Goal: Task Accomplishment & Management: Manage account settings

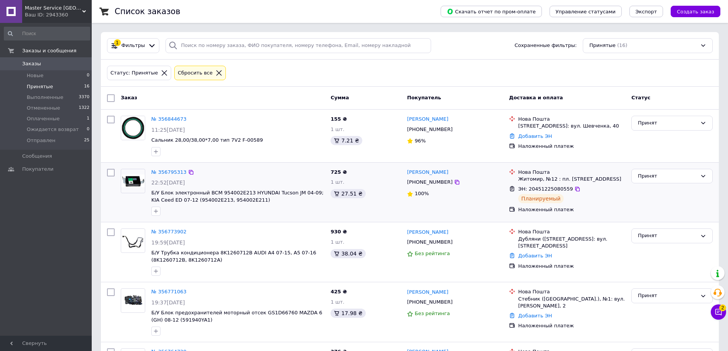
click at [110, 171] on input "checkbox" at bounding box center [111, 173] width 8 height 8
checkbox input "true"
click at [648, 178] on div "Принят" at bounding box center [667, 176] width 59 height 8
checkbox input "true"
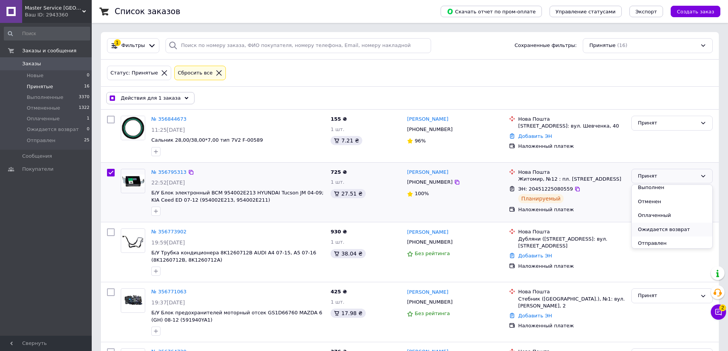
scroll to position [6, 0]
click at [655, 242] on li "Отправлен" at bounding box center [672, 241] width 81 height 14
checkbox input "false"
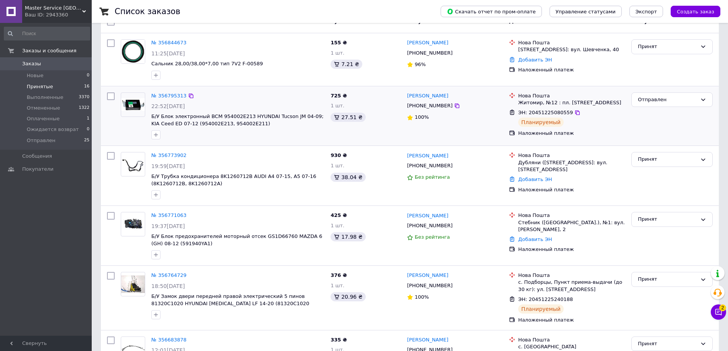
scroll to position [153, 0]
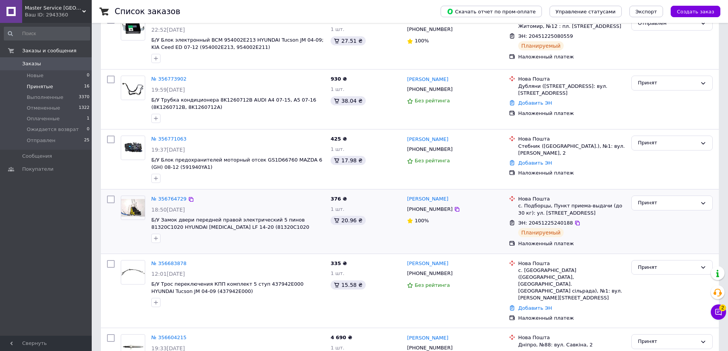
click at [110, 197] on input "checkbox" at bounding box center [111, 200] width 8 height 8
checkbox input "true"
click at [652, 198] on div "Принят" at bounding box center [671, 203] width 81 height 15
checkbox input "true"
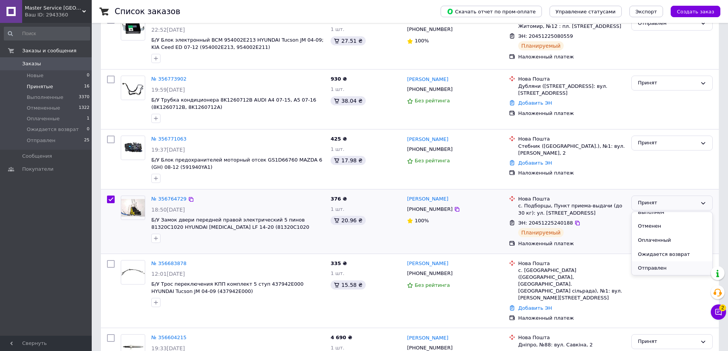
click at [651, 265] on li "Отправлен" at bounding box center [672, 268] width 81 height 14
checkbox input "false"
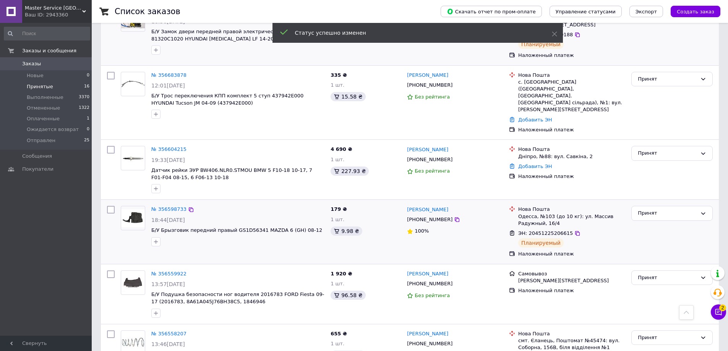
scroll to position [344, 0]
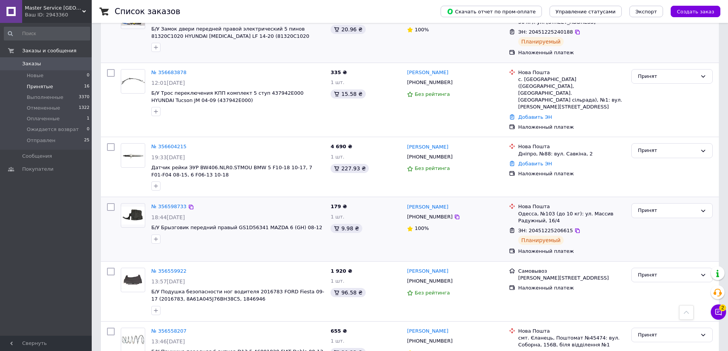
click at [111, 203] on input "checkbox" at bounding box center [111, 207] width 8 height 8
checkbox input "true"
click at [659, 207] on div "Принят" at bounding box center [667, 211] width 59 height 8
checkbox input "true"
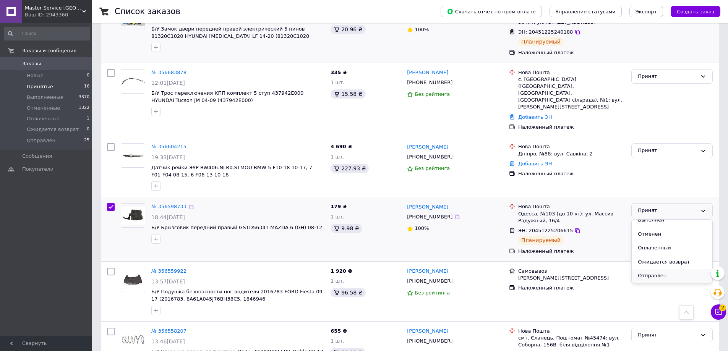
click at [655, 269] on li "Отправлен" at bounding box center [672, 276] width 81 height 14
checkbox input "false"
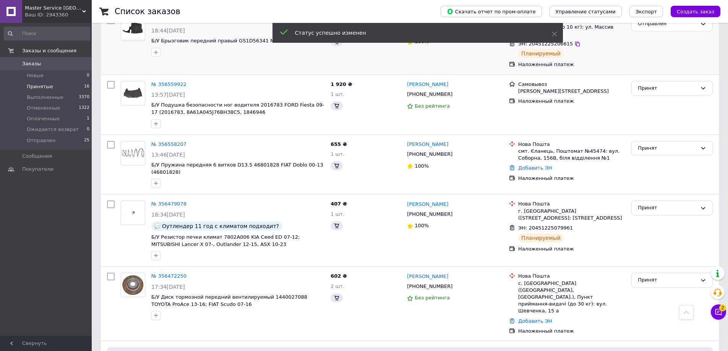
scroll to position [535, 0]
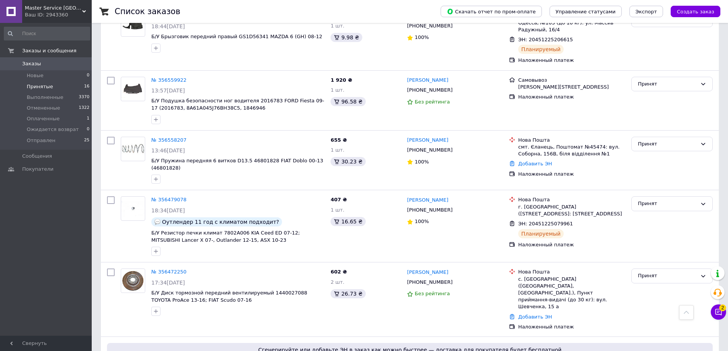
click at [96, 183] on div "Список заказов Скачать отчет по пром-оплате Управление статусами Экспорт Создат…" at bounding box center [410, 44] width 636 height 1159
click at [116, 193] on div at bounding box center [111, 226] width 14 height 66
click at [107, 196] on input "checkbox" at bounding box center [111, 200] width 8 height 8
checkbox input "true"
click at [645, 196] on div "Принят" at bounding box center [671, 203] width 81 height 15
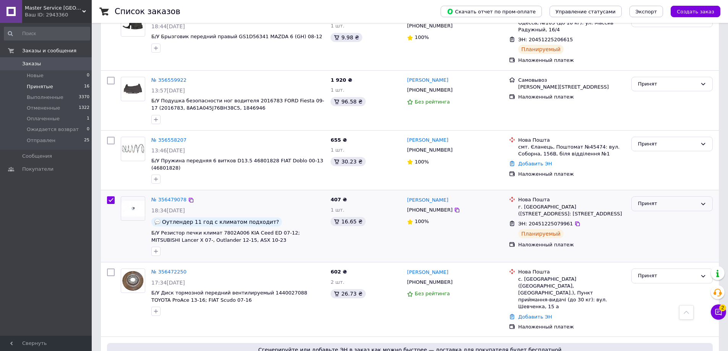
checkbox input "true"
click at [666, 262] on li "Отправлен" at bounding box center [672, 269] width 81 height 14
checkbox input "false"
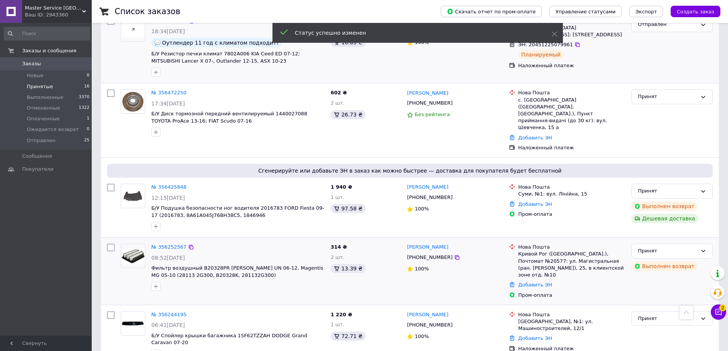
scroll to position [759, 0]
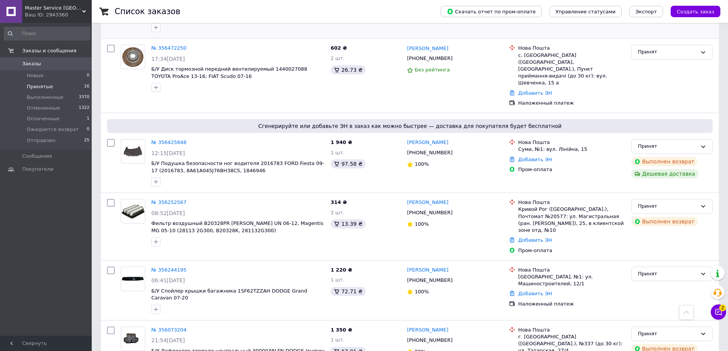
click at [43, 87] on span "Принятые" at bounding box center [40, 86] width 26 height 7
click at [50, 117] on span "Оплаченные" at bounding box center [43, 118] width 33 height 7
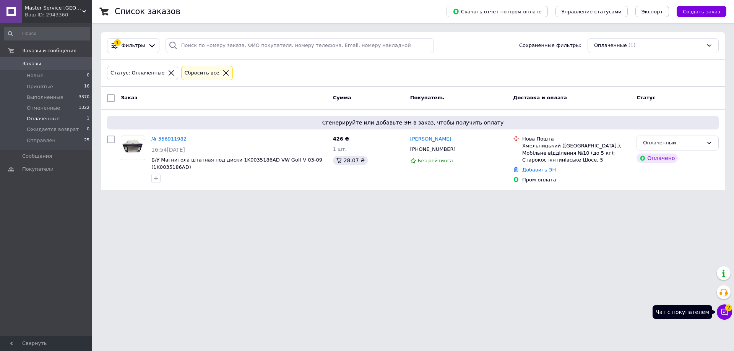
click at [727, 308] on span "2" at bounding box center [728, 308] width 7 height 7
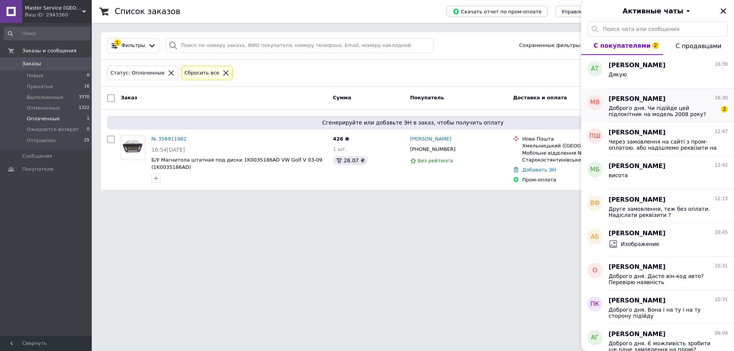
click at [631, 105] on span "Доброго дня. Чи підійде цей підлокітник на модель 2008 року?" at bounding box center [662, 111] width 109 height 12
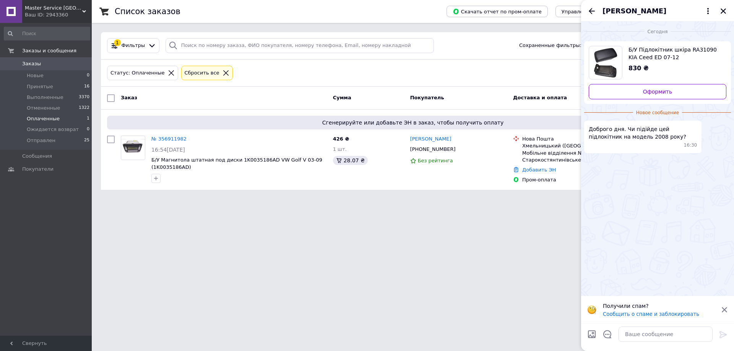
click at [639, 56] on span "Б/У Підлокітник шкіра RA31090 KIA Ceed ED 07-12" at bounding box center [674, 53] width 92 height 15
click at [720, 14] on icon "Закрыть" at bounding box center [723, 11] width 7 height 7
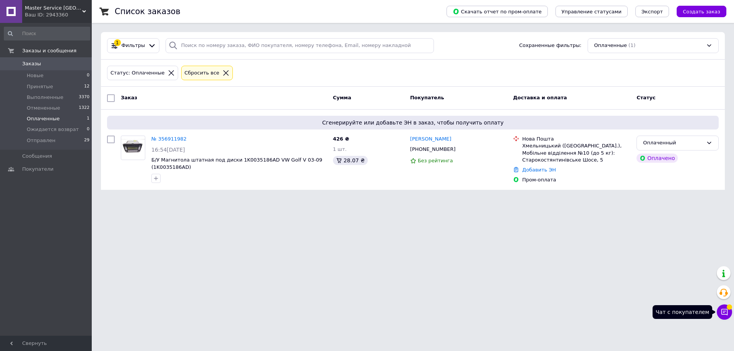
click at [728, 310] on button "Чат с покупателем" at bounding box center [724, 312] width 15 height 15
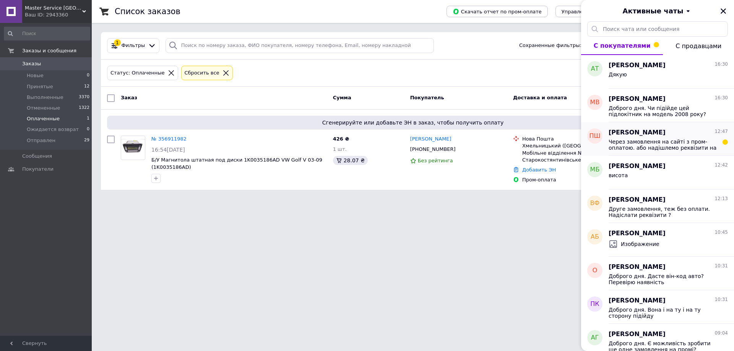
click at [675, 145] on span "Через замовлення на сайті з пром-оплатою. або надішлемо реквізити на часткову п…" at bounding box center [662, 145] width 109 height 12
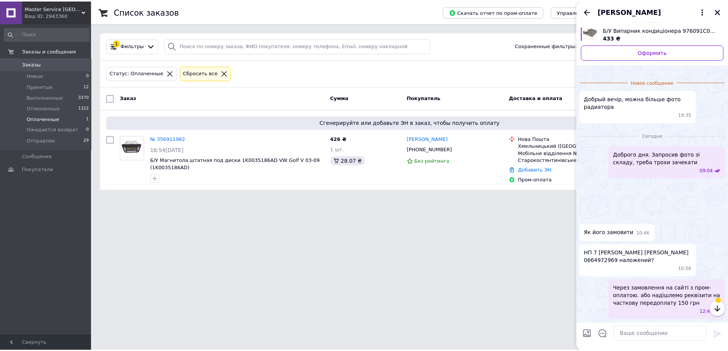
scroll to position [390, 0]
click at [590, 12] on icon "Назад" at bounding box center [591, 11] width 6 height 6
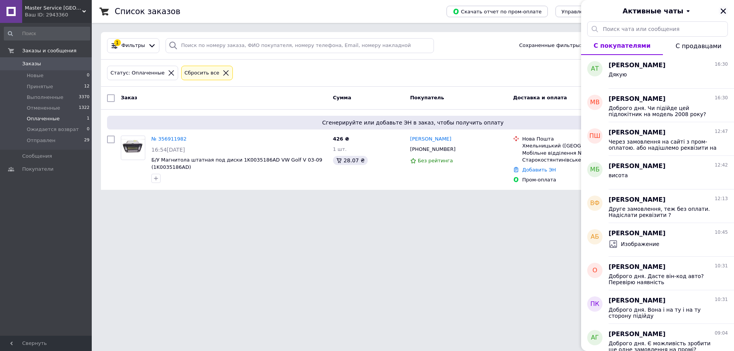
click at [726, 13] on button "Закрыть" at bounding box center [722, 10] width 9 height 9
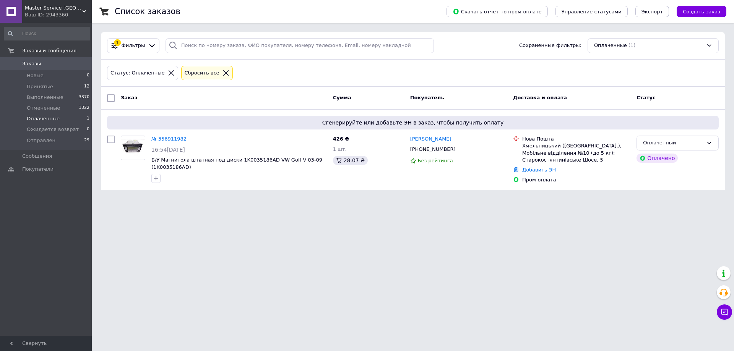
click at [40, 118] on span "Оплаченные" at bounding box center [43, 118] width 33 height 7
click at [36, 122] on span "Оплаченные" at bounding box center [43, 118] width 33 height 7
click at [38, 118] on span "Оплаченные" at bounding box center [43, 118] width 33 height 7
click at [50, 80] on li "Новые 0" at bounding box center [47, 75] width 94 height 11
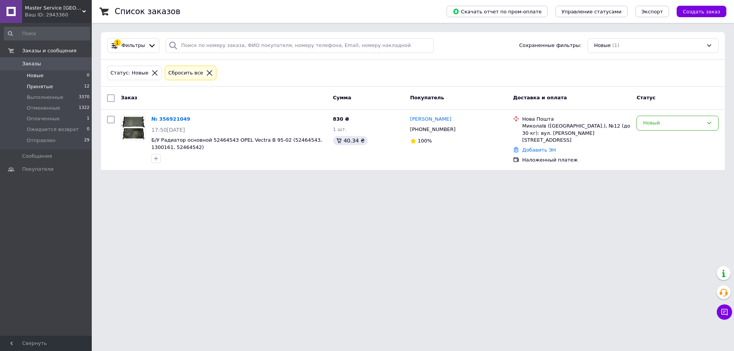
click at [45, 83] on span "Принятые" at bounding box center [40, 86] width 26 height 7
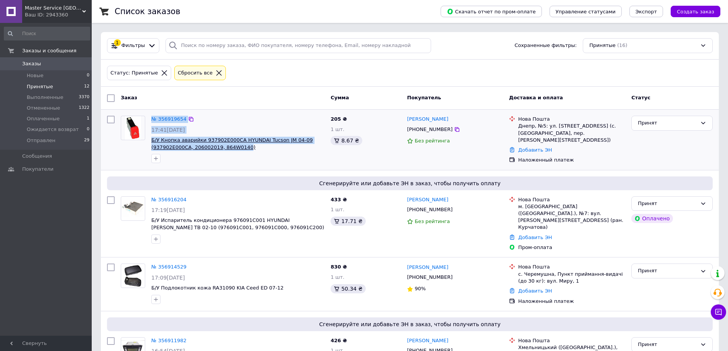
copy div "№ 356919654 17:41, 12.08.2025 Б/У Кнопка аварийки 937902E000CA HYUNDAI Tucson J…"
drag, startPoint x: 145, startPoint y: 120, endPoint x: 238, endPoint y: 148, distance: 97.1
click at [238, 148] on div "№ 356919654 17:41, 12.08.2025 Б/У Кнопка аварийки 937902E000CA HYUNDAI Tucson J…" at bounding box center [223, 139] width 210 height 53
